Goal: Check status: Check status

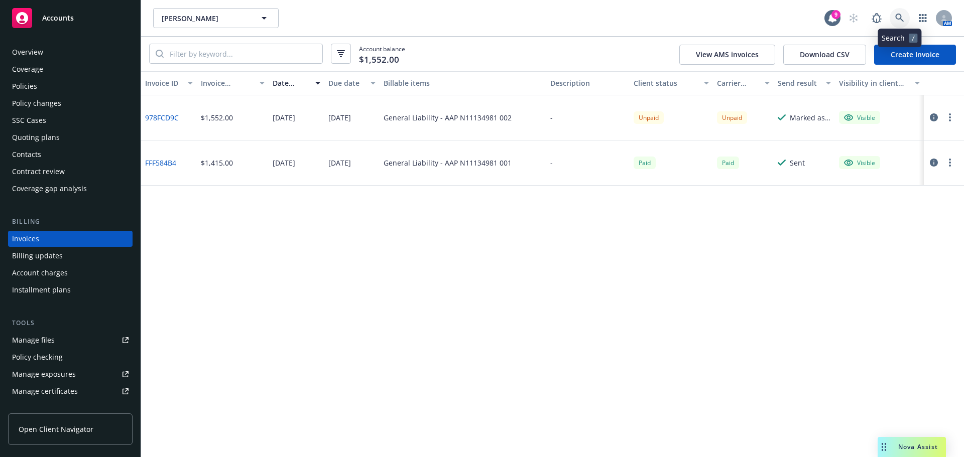
click at [896, 21] on icon at bounding box center [899, 18] width 9 height 9
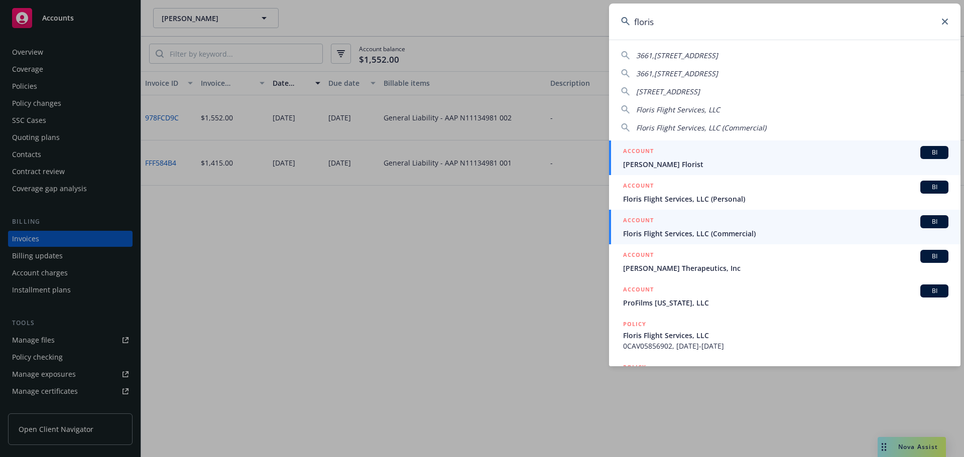
type input "floris"
click at [733, 233] on span "Floris Flight Services, LLC (Commercial)" at bounding box center [785, 233] width 325 height 11
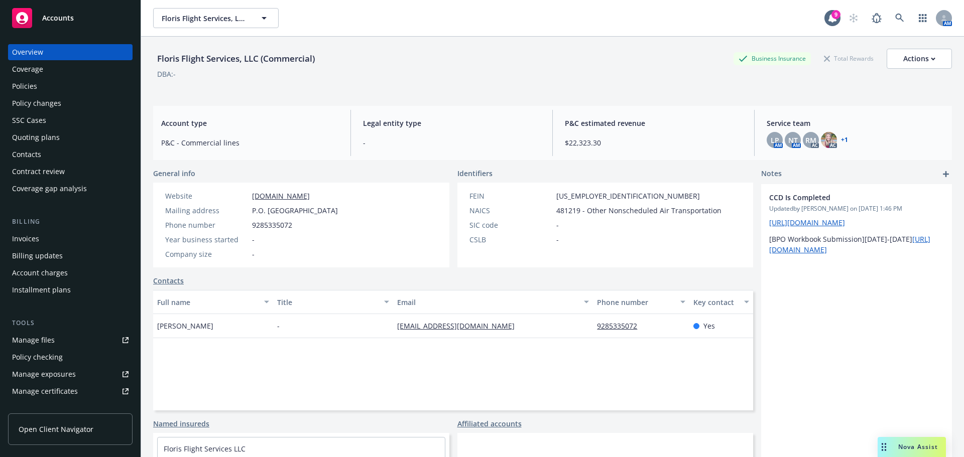
click at [44, 127] on div "SSC Cases" at bounding box center [29, 120] width 34 height 16
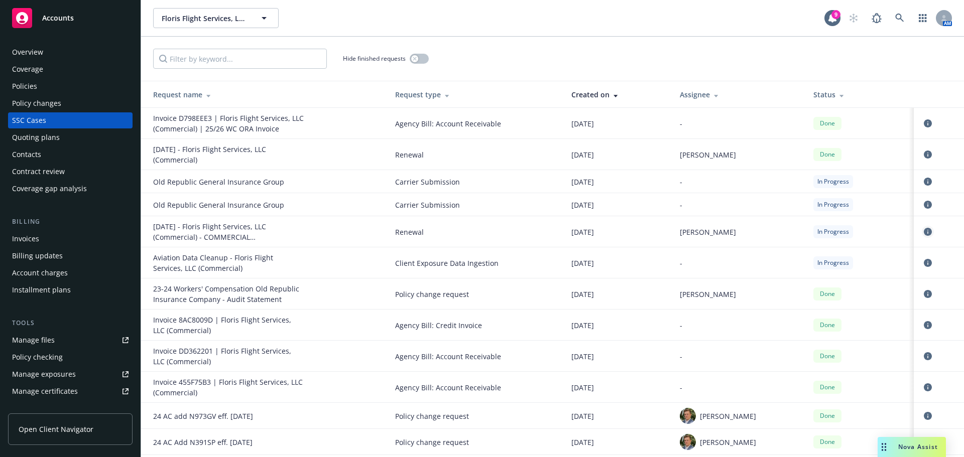
click at [924, 229] on icon "circleInformation" at bounding box center [928, 232] width 8 height 8
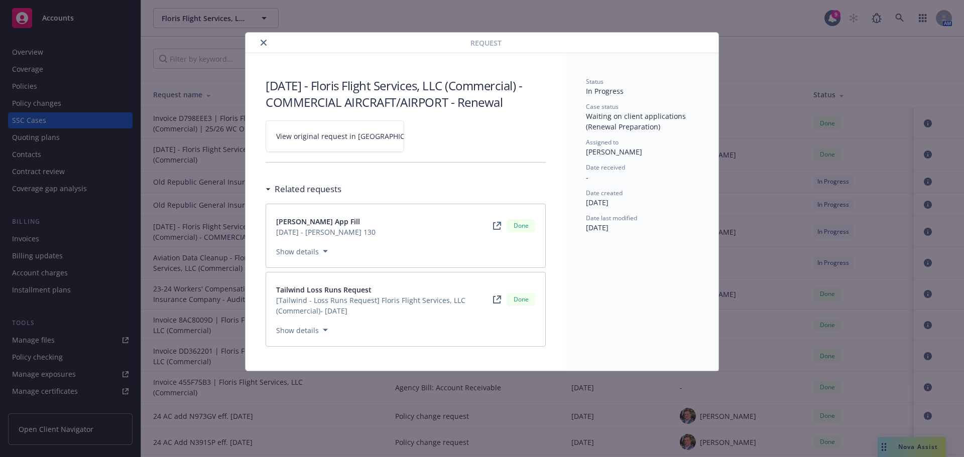
click at [325, 133] on span "View original request in [GEOGRAPHIC_DATA]" at bounding box center [352, 136] width 152 height 11
click at [297, 253] on button "Show details" at bounding box center [302, 251] width 60 height 12
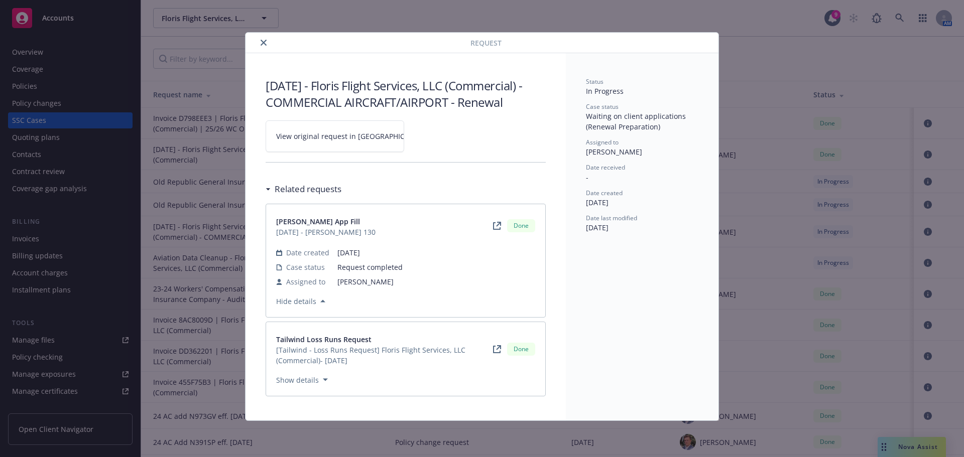
drag, startPoint x: 267, startPoint y: 40, endPoint x: 320, endPoint y: 66, distance: 58.8
click at [267, 39] on button "close" at bounding box center [264, 43] width 12 height 12
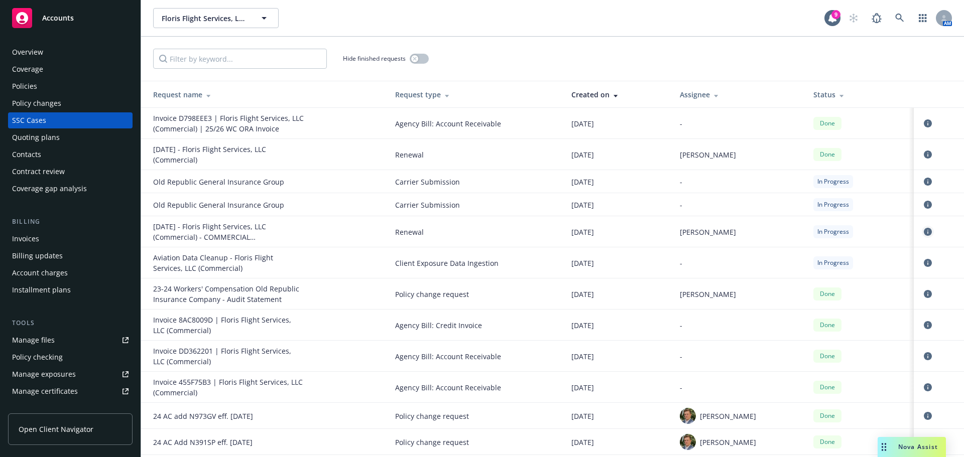
click at [924, 234] on icon "circleInformation" at bounding box center [928, 232] width 8 height 8
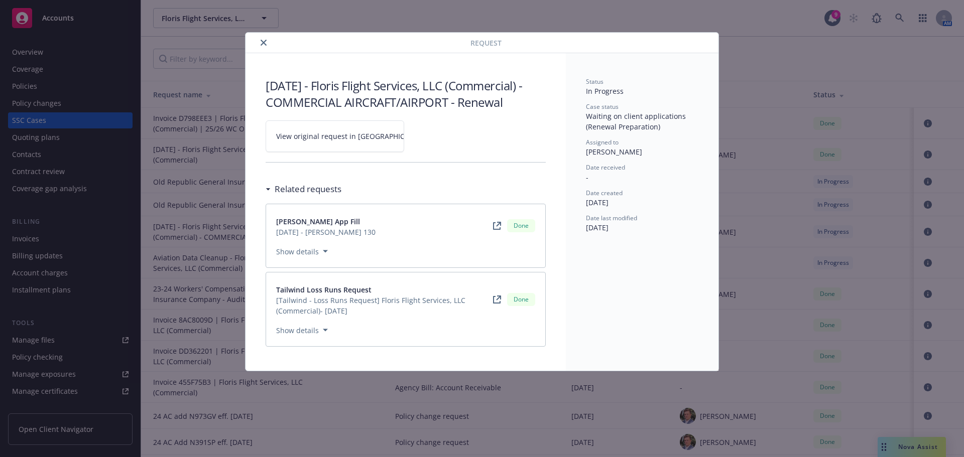
click at [321, 125] on link "View original request in [GEOGRAPHIC_DATA]" at bounding box center [335, 136] width 139 height 32
click at [265, 48] on button "close" at bounding box center [264, 43] width 12 height 12
